Goal: Task Accomplishment & Management: Use online tool/utility

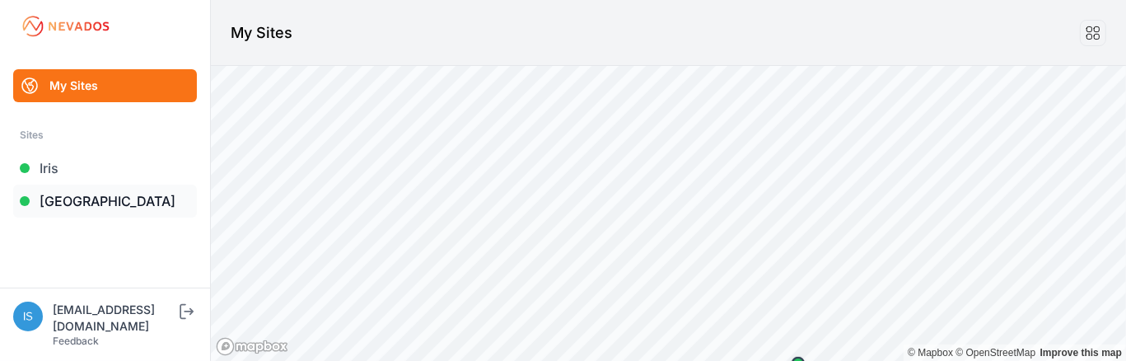
click at [97, 198] on link "[GEOGRAPHIC_DATA]" at bounding box center [105, 200] width 184 height 33
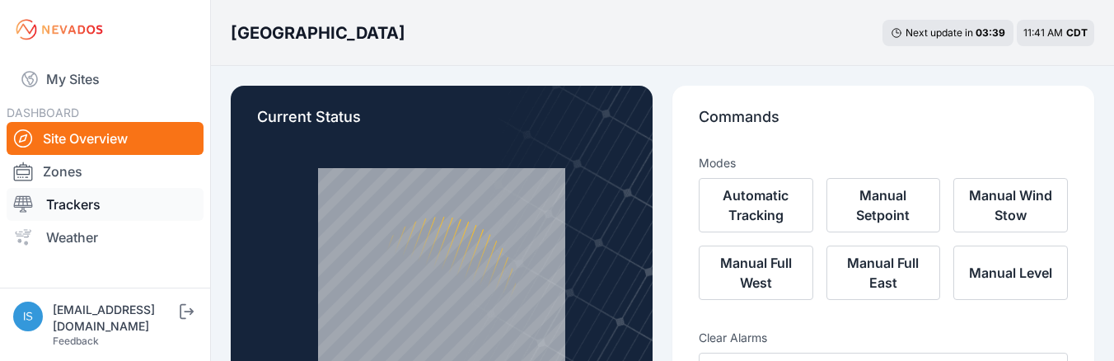
click at [70, 202] on link "Trackers" at bounding box center [105, 204] width 197 height 33
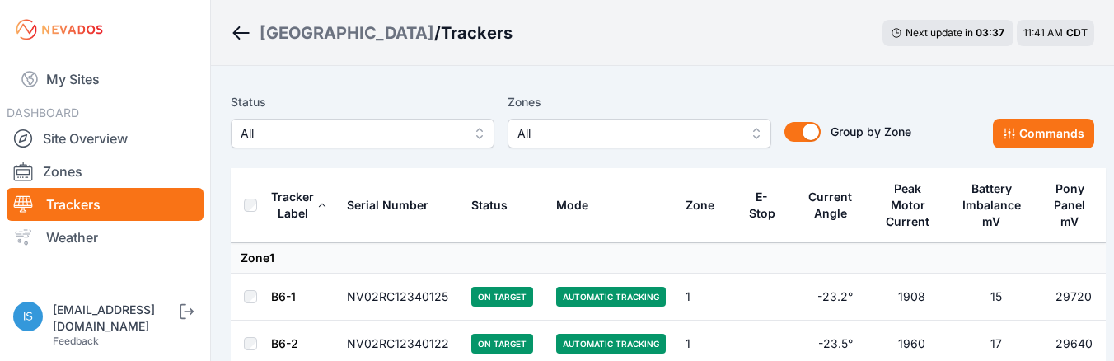
click at [567, 134] on span "All" at bounding box center [627, 134] width 221 height 20
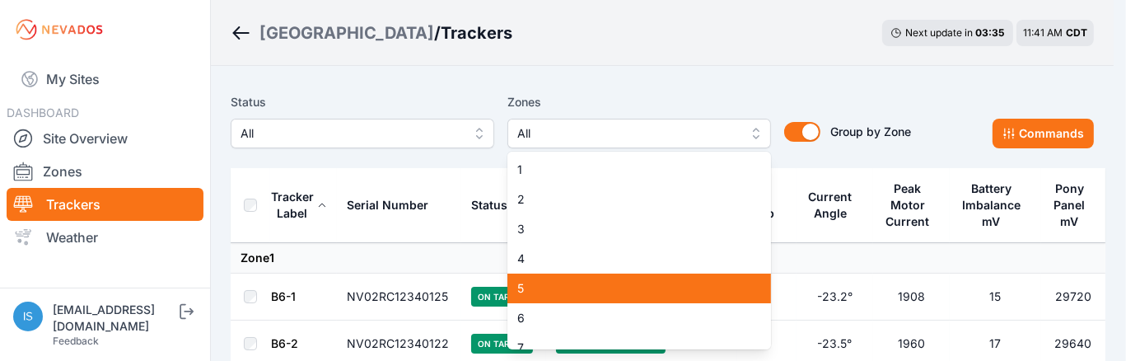
click at [601, 297] on div "5" at bounding box center [639, 288] width 264 height 30
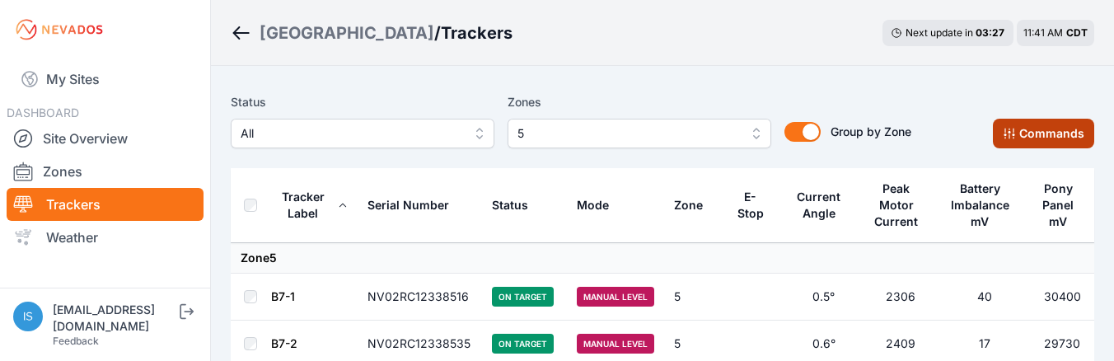
click at [1034, 136] on button "Commands" at bounding box center [1042, 134] width 101 height 30
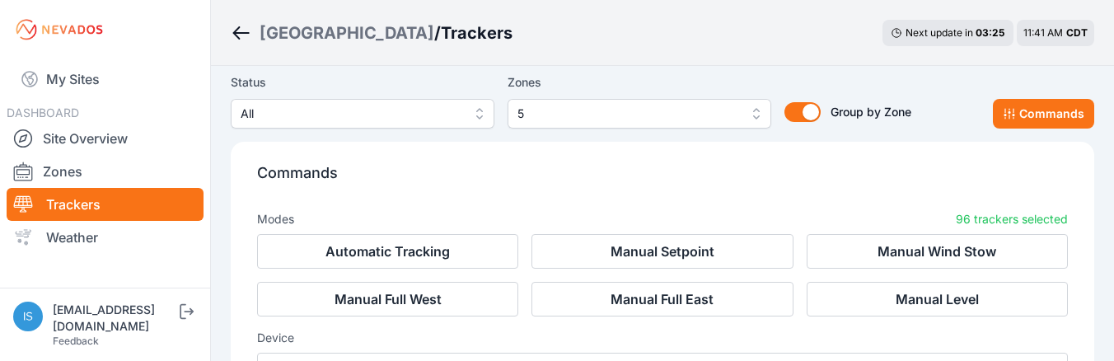
scroll to position [165, 0]
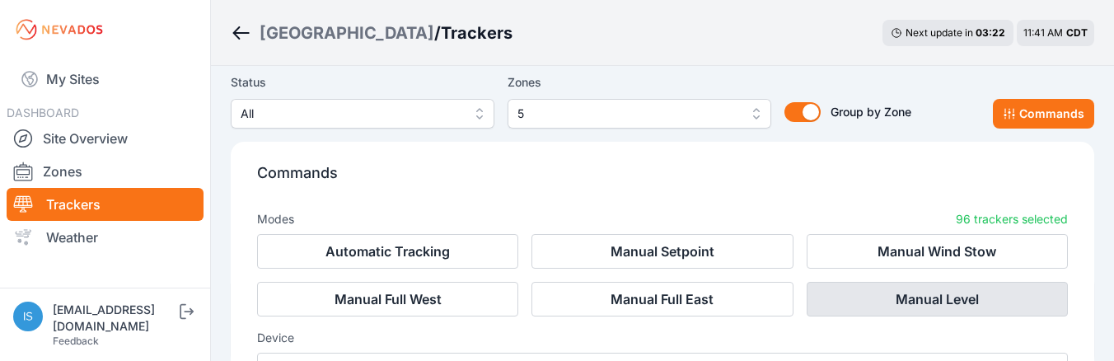
click at [927, 307] on button "Manual Level" at bounding box center [936, 299] width 261 height 35
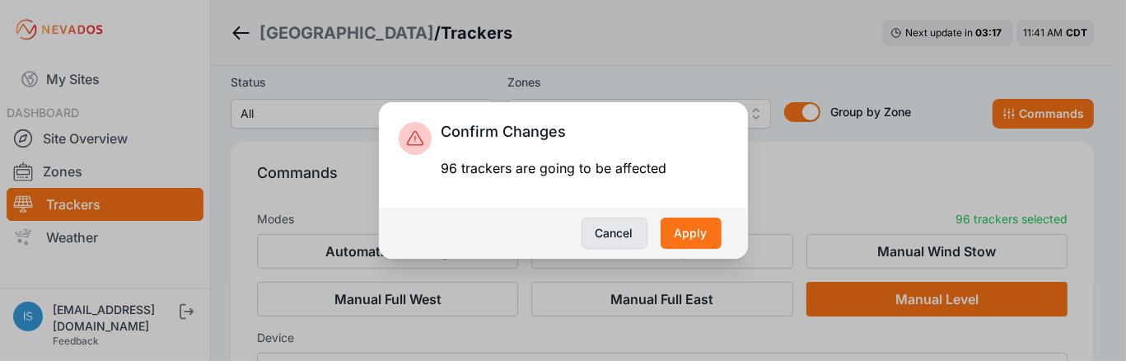
click at [605, 227] on button "Cancel" at bounding box center [614, 232] width 66 height 31
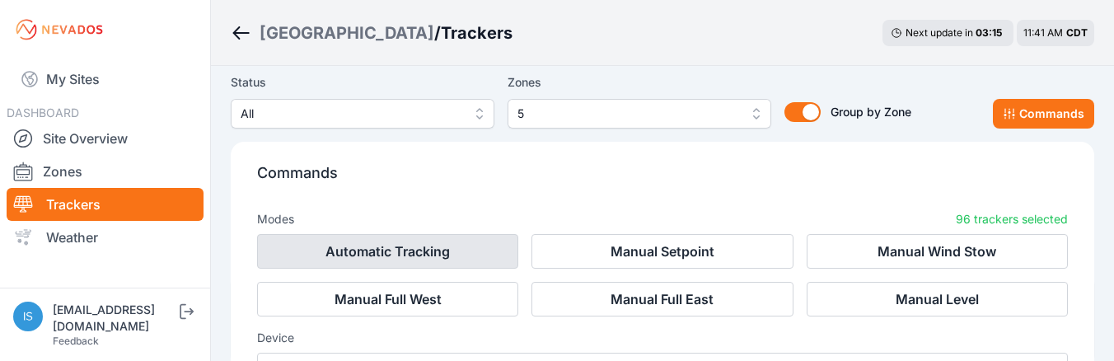
click at [387, 241] on button "Automatic Tracking" at bounding box center [387, 251] width 261 height 35
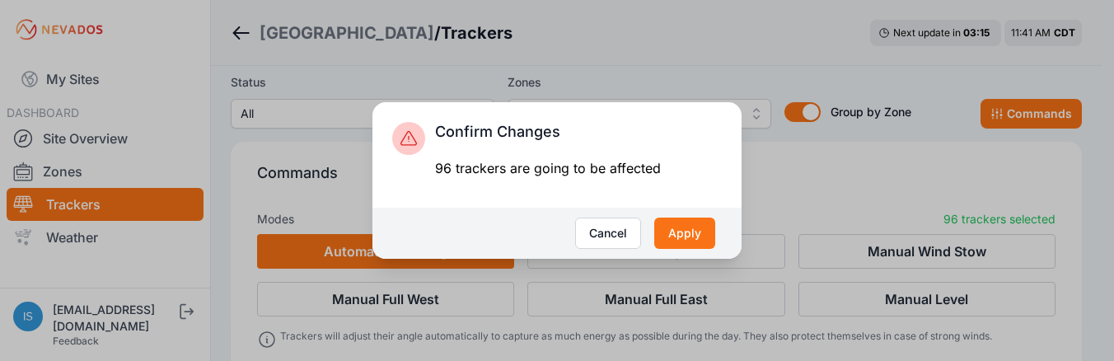
scroll to position [204, 0]
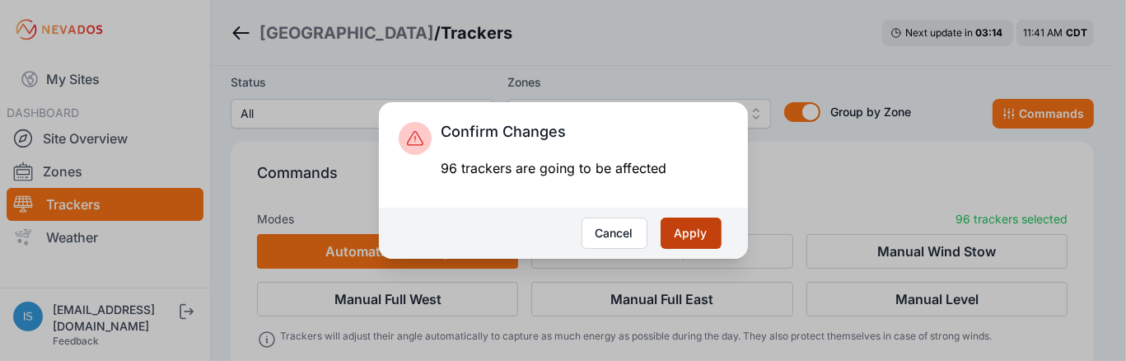
click at [694, 229] on button "Apply" at bounding box center [691, 232] width 61 height 31
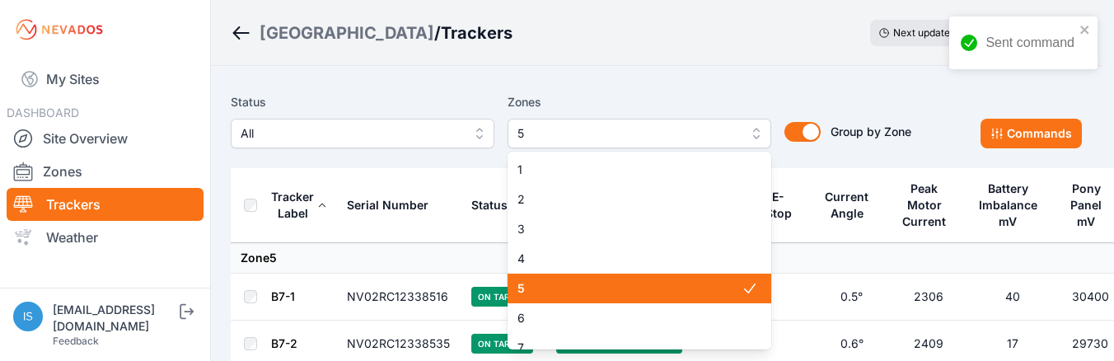
click at [675, 141] on span "5" at bounding box center [627, 134] width 221 height 20
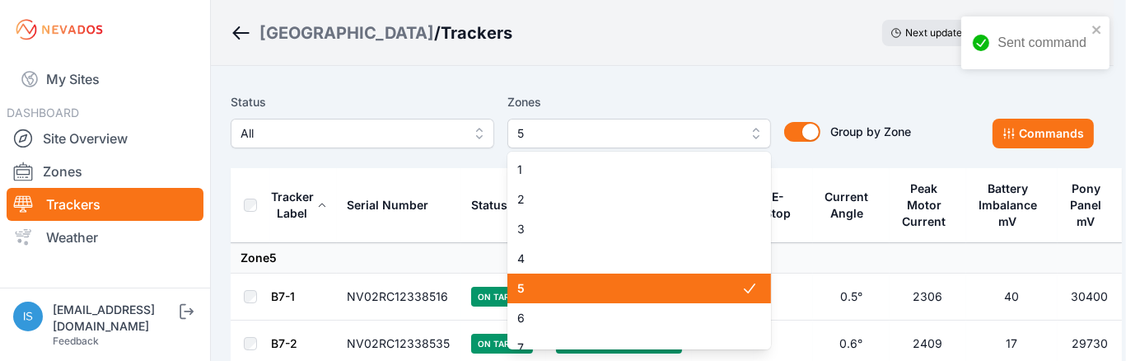
click at [626, 289] on span "5" at bounding box center [629, 288] width 224 height 16
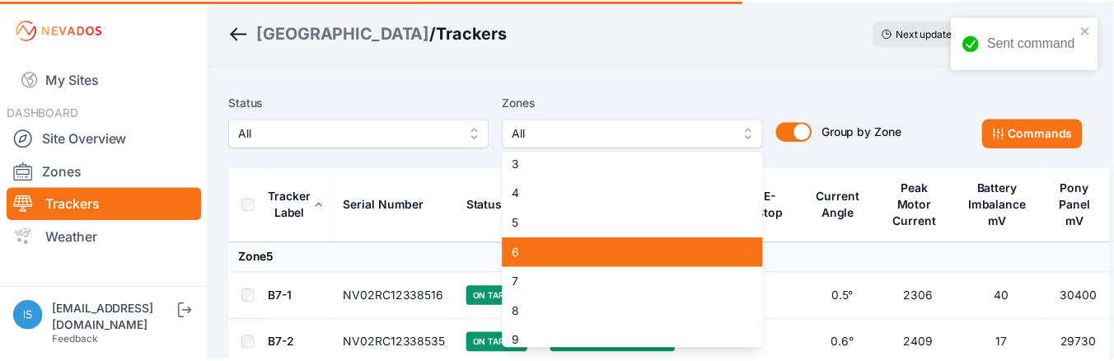
scroll to position [254, 0]
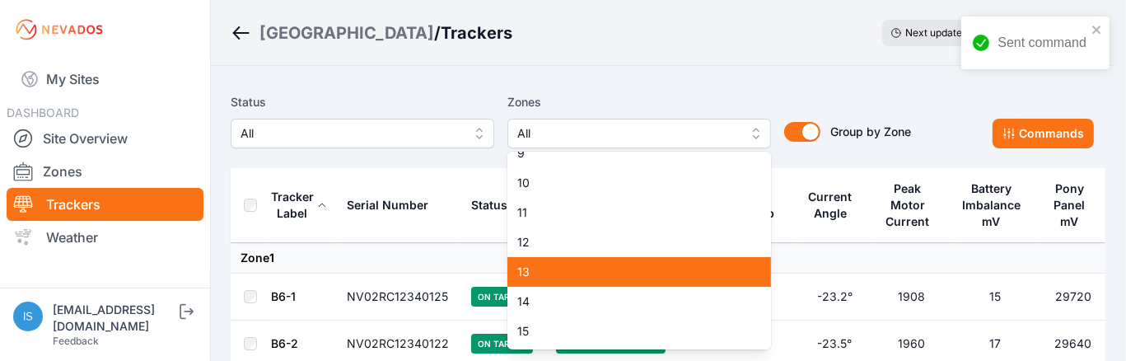
click at [572, 276] on span "13" at bounding box center [629, 272] width 224 height 16
click at [573, 311] on div "14" at bounding box center [639, 302] width 264 height 30
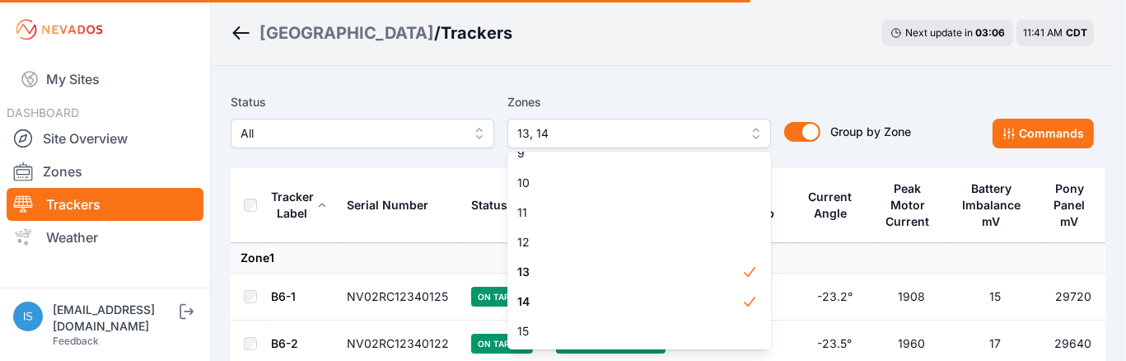
click at [656, 86] on div "Status All Zones 13, 14 1 2 3 4 5 6 7 8 9 10 11 12 13 14 15 Group by Zone Group…" at bounding box center [662, 127] width 863 height 82
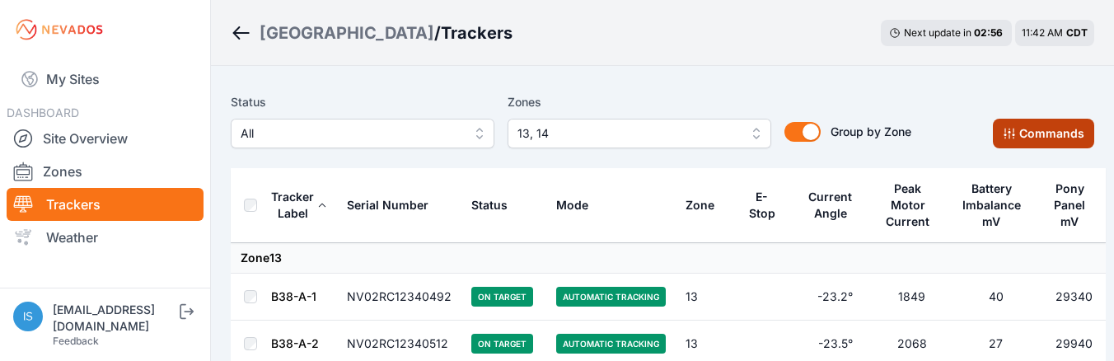
click at [1042, 138] on button "Commands" at bounding box center [1042, 134] width 101 height 30
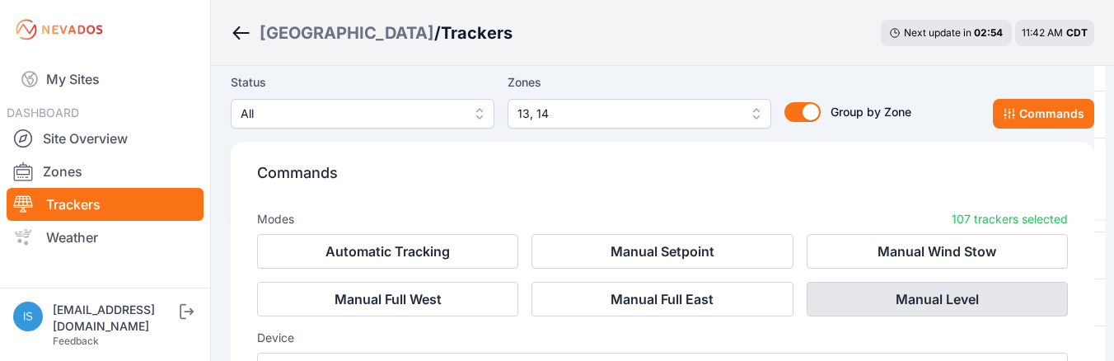
click at [899, 293] on button "Manual Level" at bounding box center [936, 299] width 261 height 35
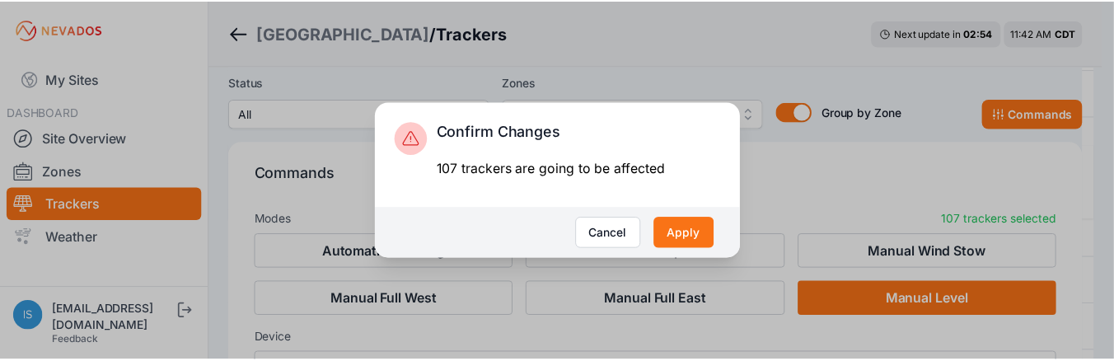
scroll to position [577, 0]
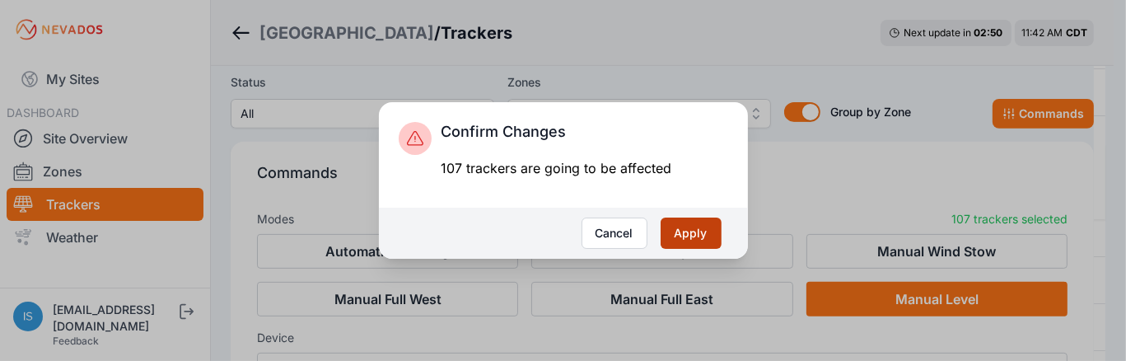
click at [702, 228] on button "Apply" at bounding box center [691, 232] width 61 height 31
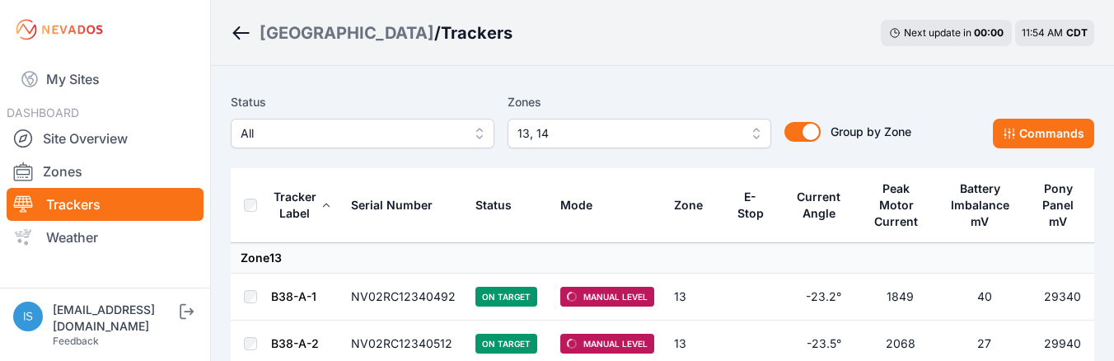
click at [440, 90] on div "Status All Zones 13, 14 Group by Zone Group by Zone Commands" at bounding box center [662, 127] width 863 height 82
click at [675, 131] on span "13, 14" at bounding box center [627, 134] width 221 height 20
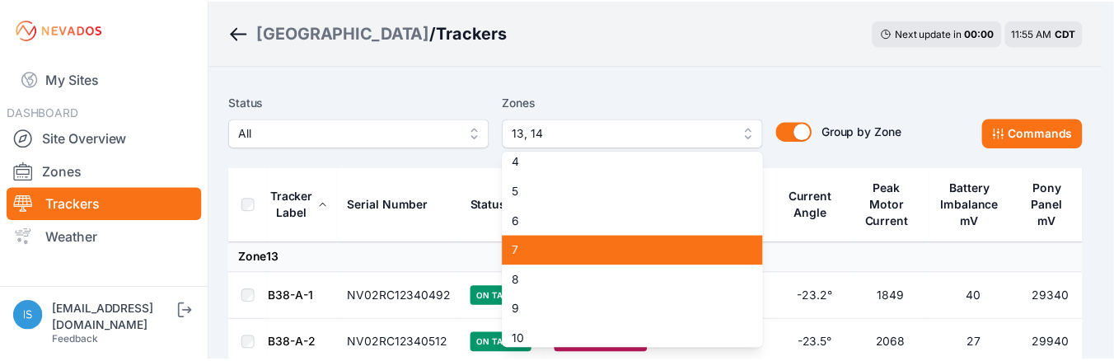
scroll to position [26, 0]
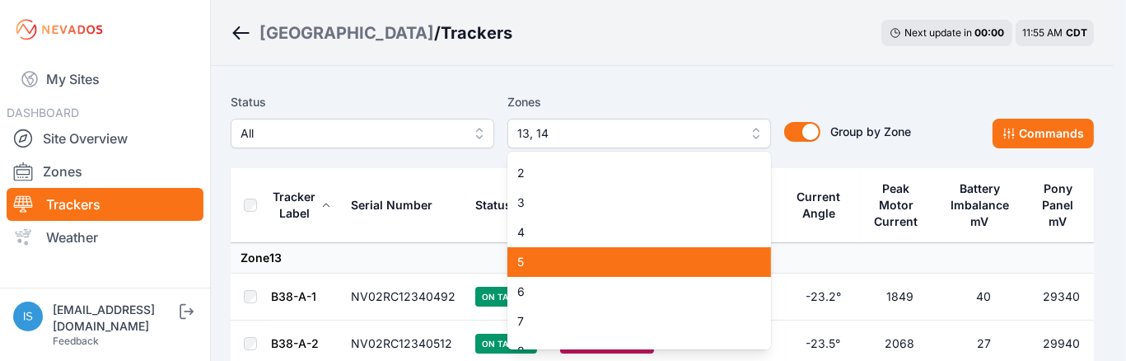
click at [567, 259] on span "5" at bounding box center [629, 262] width 224 height 16
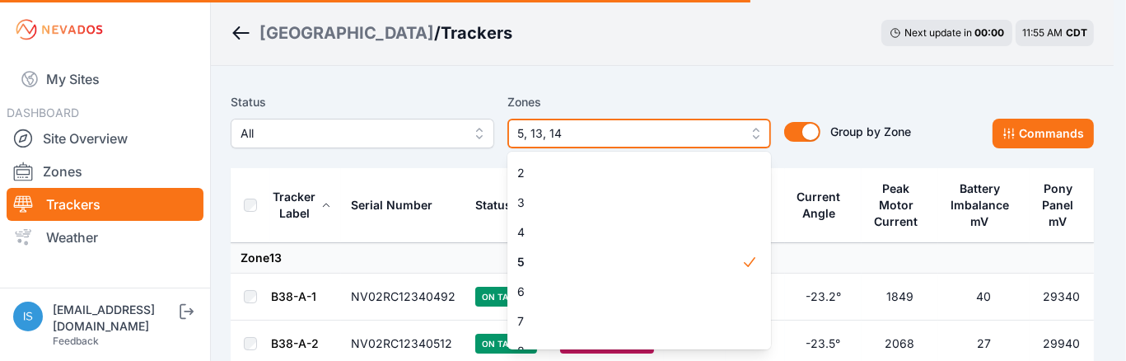
click at [608, 135] on span "5, 13, 14" at bounding box center [627, 134] width 221 height 20
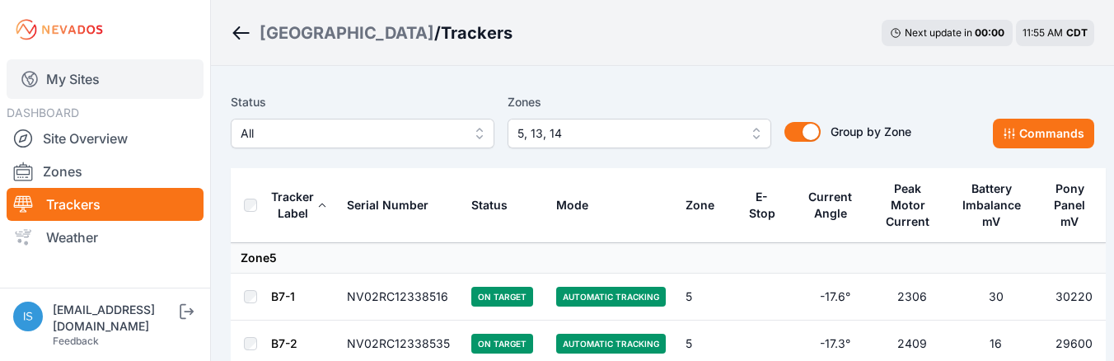
click at [162, 86] on link "My Sites" at bounding box center [105, 79] width 197 height 40
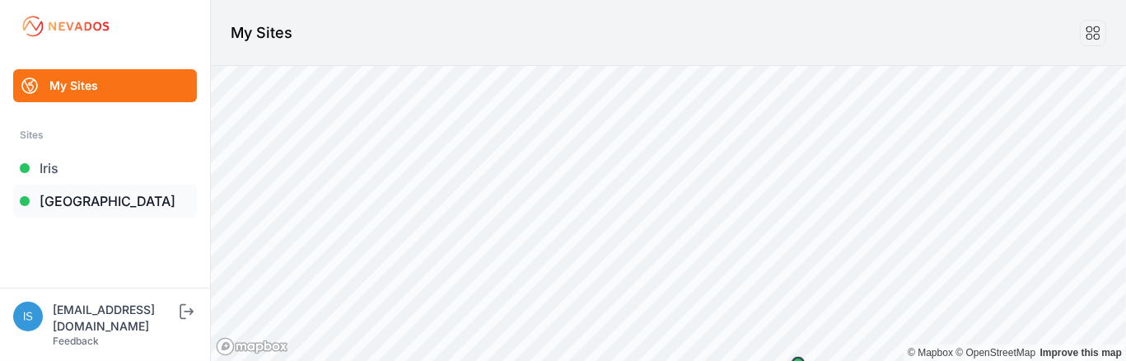
click at [96, 198] on link "[GEOGRAPHIC_DATA]" at bounding box center [105, 200] width 184 height 33
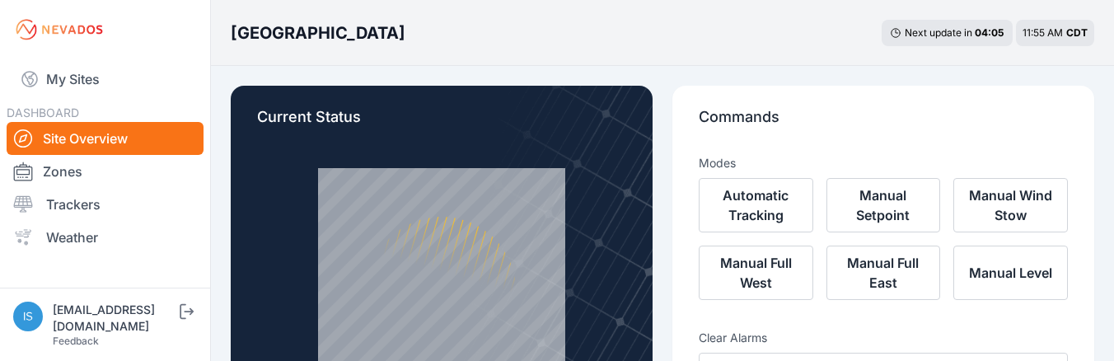
click at [73, 198] on link "Trackers" at bounding box center [105, 204] width 197 height 33
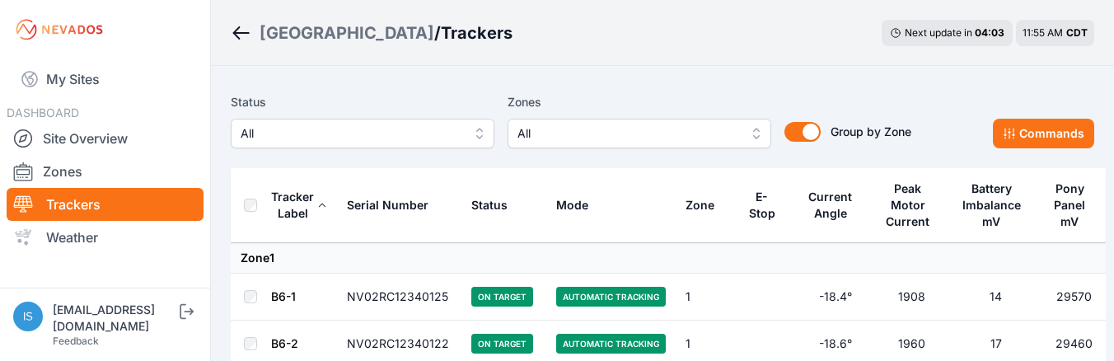
click at [639, 141] on span "All" at bounding box center [627, 134] width 221 height 20
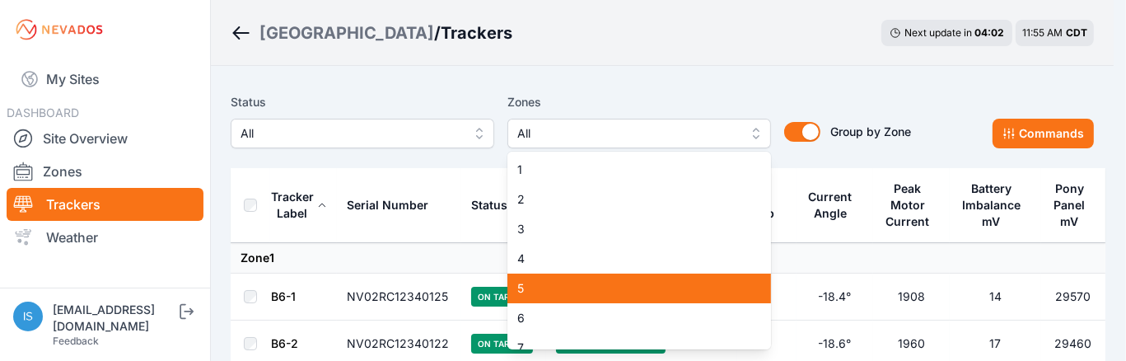
click at [563, 288] on span "5" at bounding box center [629, 288] width 224 height 16
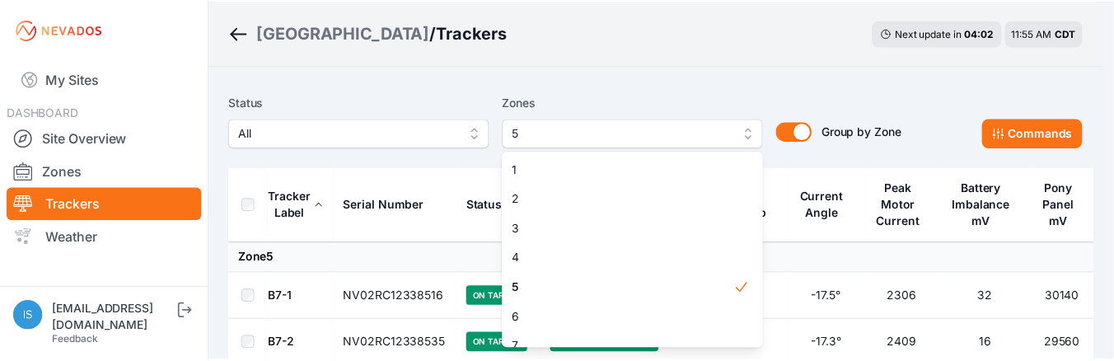
scroll to position [254, 0]
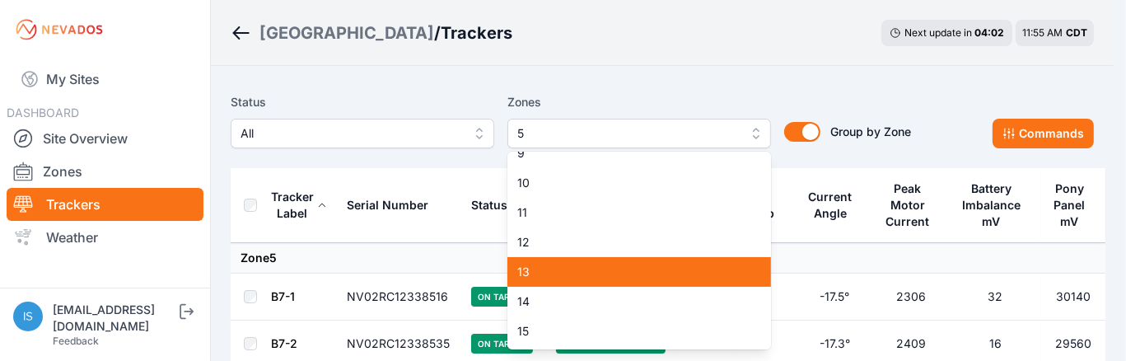
click at [539, 279] on span "13" at bounding box center [629, 272] width 224 height 16
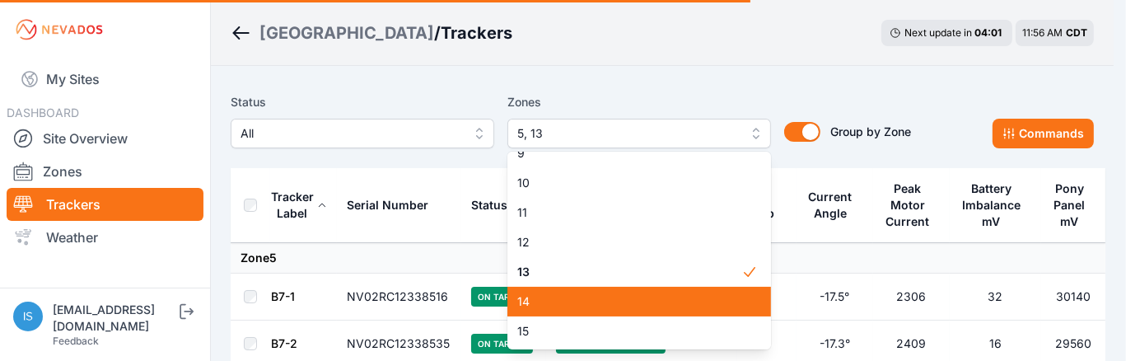
click at [557, 300] on span "14" at bounding box center [629, 301] width 224 height 16
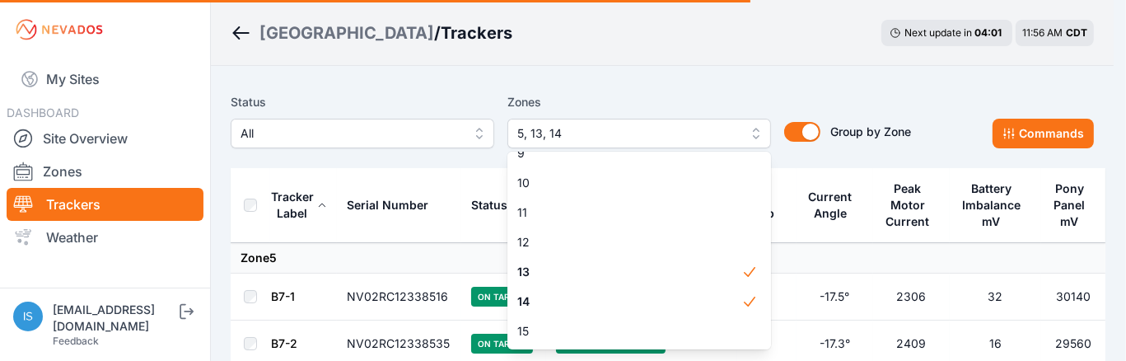
click at [654, 87] on div "Status All Zones 5, 13, 14 1 2 3 4 5 6 7 8 9 10 11 12 13 14 15 Group by Zone Gr…" at bounding box center [662, 127] width 863 height 82
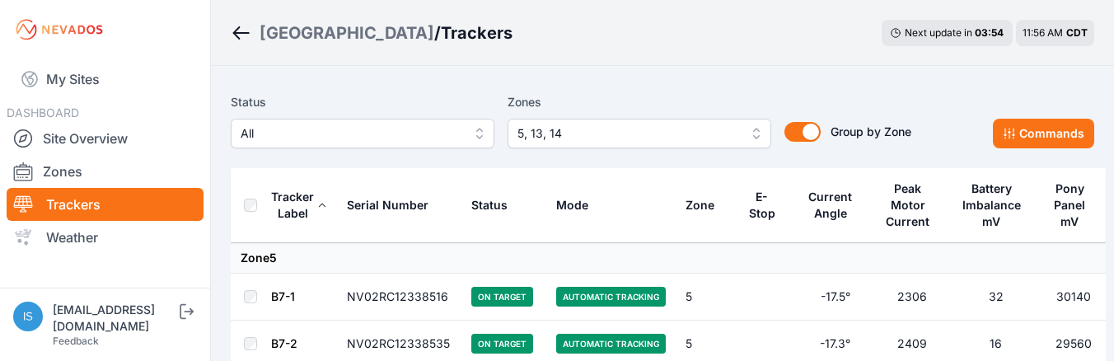
click at [639, 88] on div "Status All Zones 5, 13, 14 Group by Zone Group by Zone Commands" at bounding box center [662, 127] width 863 height 82
